Goal: Transaction & Acquisition: Download file/media

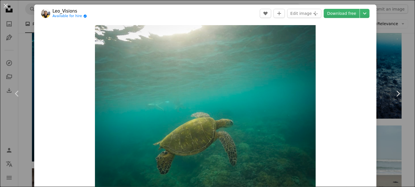
scroll to position [399, 0]
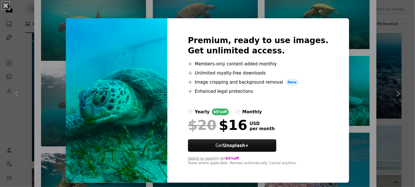
click at [7, 4] on button "An X shape" at bounding box center [5, 5] width 7 height 7
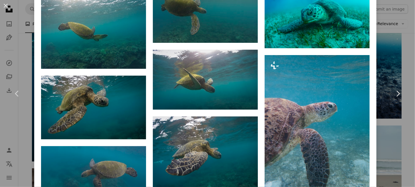
scroll to position [485, 0]
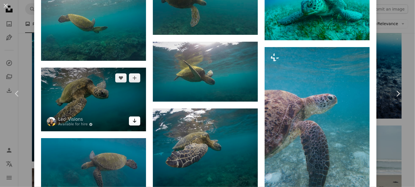
click at [132, 118] on icon "Arrow pointing down" at bounding box center [134, 120] width 5 height 7
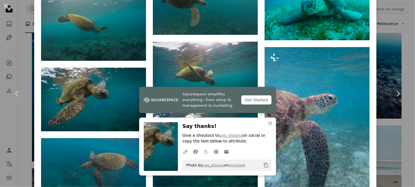
click at [265, 165] on icon "Copy content" at bounding box center [266, 165] width 5 height 5
click at [268, 124] on icon "button" at bounding box center [270, 123] width 4 height 4
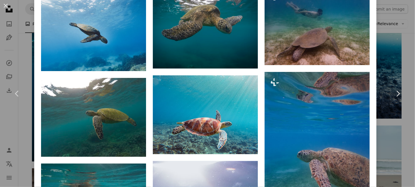
scroll to position [770, 0]
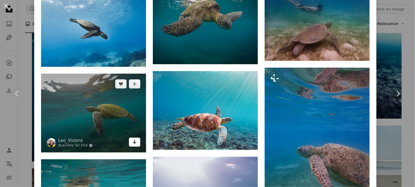
click at [134, 138] on icon "Arrow pointing down" at bounding box center [134, 141] width 5 height 7
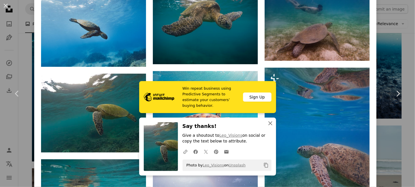
click at [268, 123] on icon "An X shape" at bounding box center [270, 123] width 7 height 7
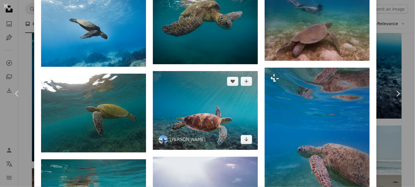
scroll to position [799, 0]
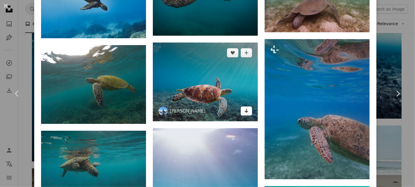
click at [245, 107] on icon "Arrow pointing down" at bounding box center [246, 110] width 5 height 7
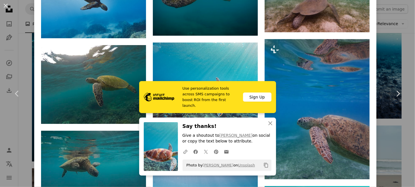
click at [265, 166] on icon "Copy to clipboard" at bounding box center [266, 165] width 4 height 5
click at [267, 121] on icon "An X shape" at bounding box center [270, 123] width 7 height 7
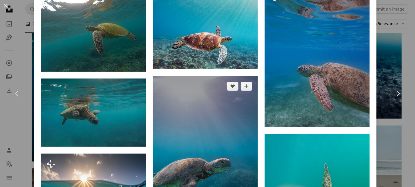
scroll to position [856, 0]
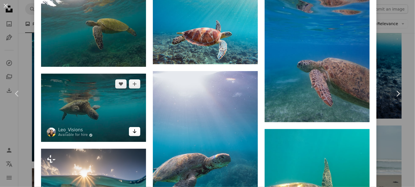
click at [137, 127] on link "Arrow pointing down" at bounding box center [134, 131] width 11 height 9
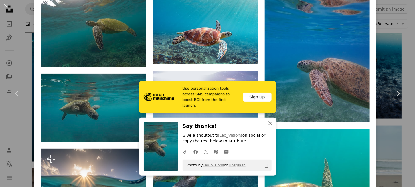
click at [267, 124] on icon "An X shape" at bounding box center [270, 123] width 7 height 7
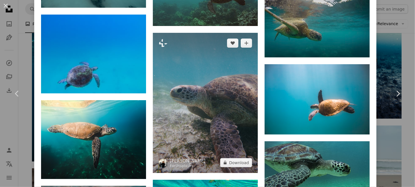
scroll to position [1141, 0]
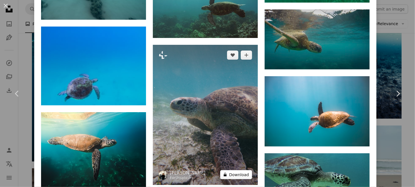
click at [235, 170] on button "A lock Download" at bounding box center [236, 174] width 32 height 9
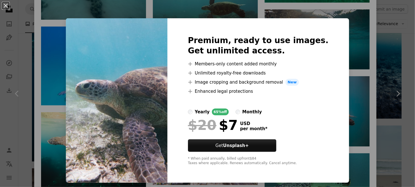
click at [356, 91] on div "An X shape Premium, ready to use images. Get unlimited access. A plus sign Memb…" at bounding box center [207, 93] width 415 height 187
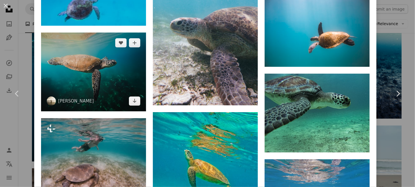
scroll to position [1227, 0]
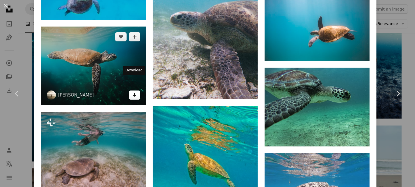
click at [135, 91] on icon "Arrow pointing down" at bounding box center [134, 94] width 5 height 7
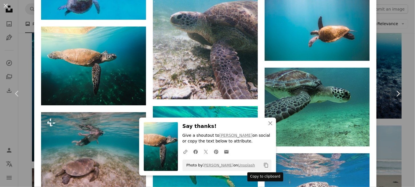
click at [265, 165] on icon "Copy content" at bounding box center [266, 165] width 5 height 5
click at [268, 124] on icon "button" at bounding box center [270, 123] width 4 height 4
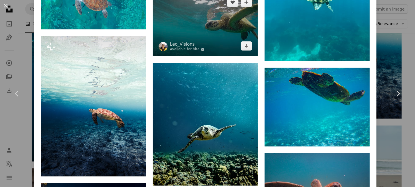
scroll to position [1883, 0]
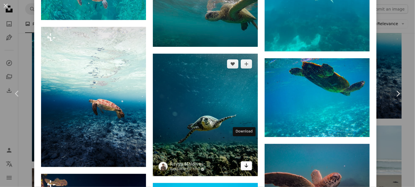
click at [244, 162] on icon "Arrow pointing down" at bounding box center [246, 165] width 5 height 7
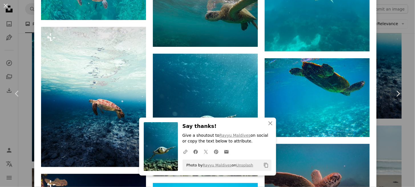
click at [265, 166] on icon "Copy content" at bounding box center [266, 165] width 5 height 5
click at [268, 123] on icon "button" at bounding box center [270, 123] width 4 height 4
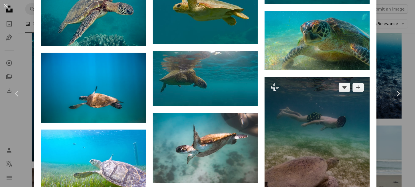
scroll to position [2196, 0]
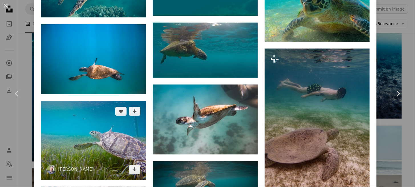
click at [95, 132] on img at bounding box center [93, 140] width 105 height 79
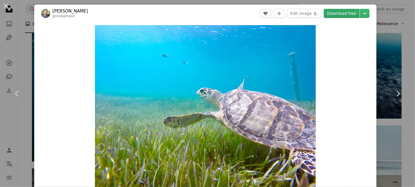
click at [336, 14] on link "Download free" at bounding box center [342, 13] width 36 height 9
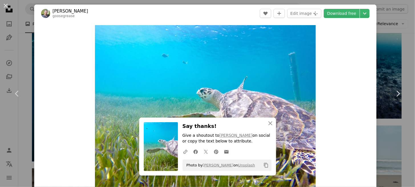
click at [264, 165] on icon "Copy content" at bounding box center [266, 165] width 5 height 5
click at [269, 124] on icon "An X shape" at bounding box center [270, 123] width 7 height 7
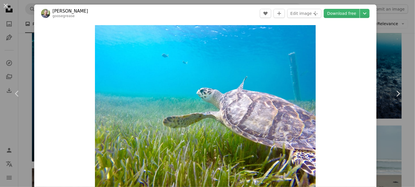
click at [387, 134] on div "An X shape Chevron left Chevron right [PERSON_NAME] goosegrease A heart A plus …" at bounding box center [207, 93] width 415 height 187
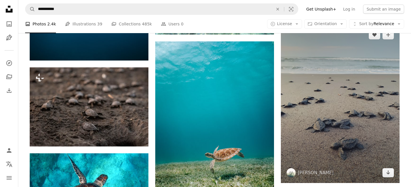
scroll to position [456, 0]
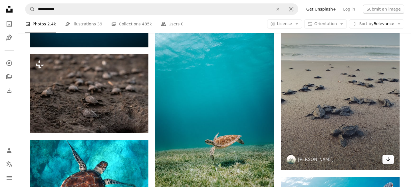
click at [389, 159] on icon "Arrow pointing down" at bounding box center [388, 159] width 5 height 7
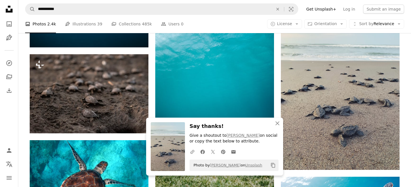
click at [273, 167] on icon "Copy content" at bounding box center [272, 165] width 5 height 5
click at [278, 124] on icon "button" at bounding box center [277, 123] width 4 height 4
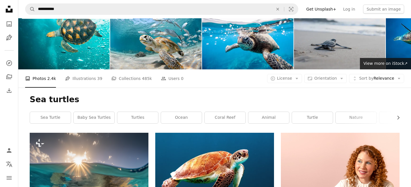
scroll to position [0, 0]
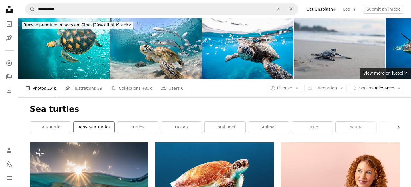
click at [103, 129] on link "baby sea turtles" at bounding box center [94, 127] width 41 height 11
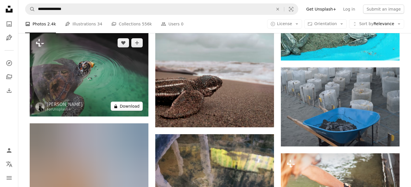
scroll to position [485, 0]
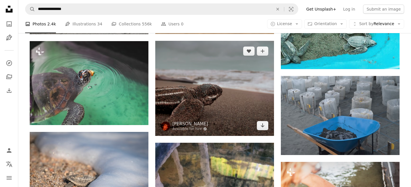
click at [207, 101] on img at bounding box center [214, 88] width 119 height 95
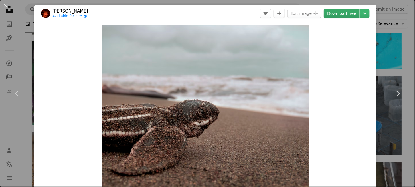
click at [334, 14] on link "Download free" at bounding box center [342, 13] width 36 height 9
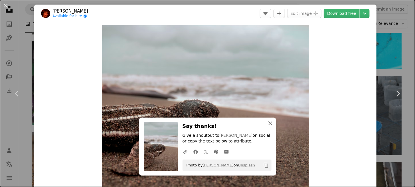
click at [268, 123] on icon "button" at bounding box center [270, 123] width 4 height 4
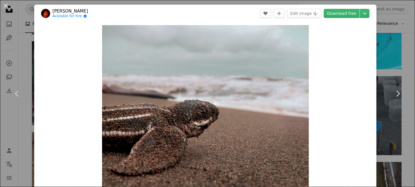
click at [20, 54] on div "An X shape Chevron left Chevron right [PERSON_NAME] Available for hire A checkm…" at bounding box center [207, 93] width 415 height 187
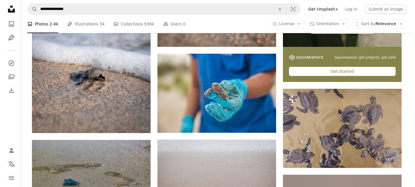
scroll to position [228, 0]
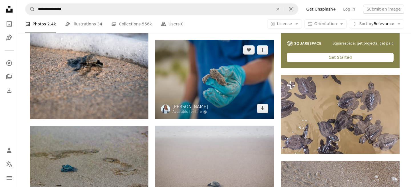
click at [209, 89] on img at bounding box center [214, 79] width 119 height 79
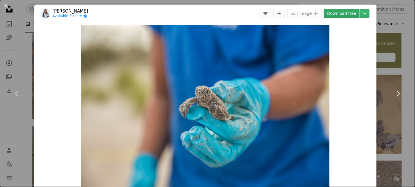
click at [330, 14] on link "Download free" at bounding box center [342, 13] width 36 height 9
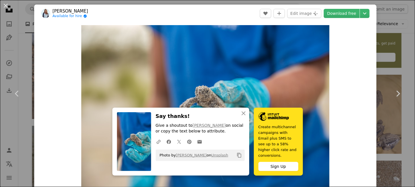
click at [237, 158] on icon "Copy to clipboard" at bounding box center [239, 155] width 4 height 5
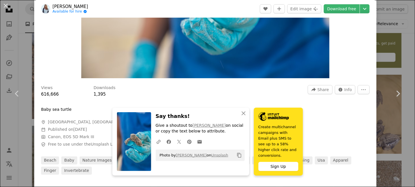
scroll to position [114, 0]
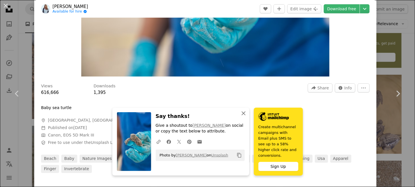
click at [240, 116] on icon "An X shape" at bounding box center [243, 113] width 7 height 7
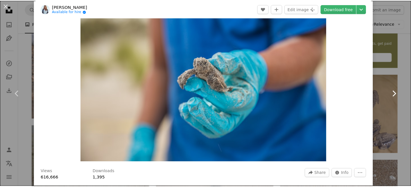
scroll to position [0, 0]
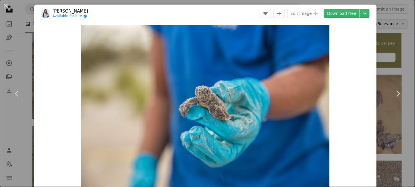
click at [380, 23] on div "An X shape Chevron left Chevron right [PERSON_NAME] Available for hire A checkm…" at bounding box center [207, 93] width 415 height 187
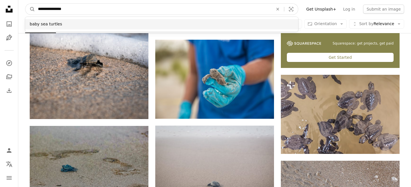
drag, startPoint x: 108, startPoint y: 11, endPoint x: 36, endPoint y: 19, distance: 72.6
click at [36, 15] on div "**********" at bounding box center [153, 9] width 236 height 11
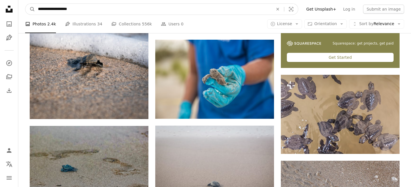
type input "**********"
click at [25, 4] on button "A magnifying glass" at bounding box center [30, 9] width 10 height 11
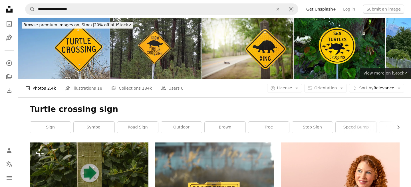
click at [406, 73] on span "View more on iStock ↗" at bounding box center [385, 73] width 44 height 5
